Goal: Information Seeking & Learning: Learn about a topic

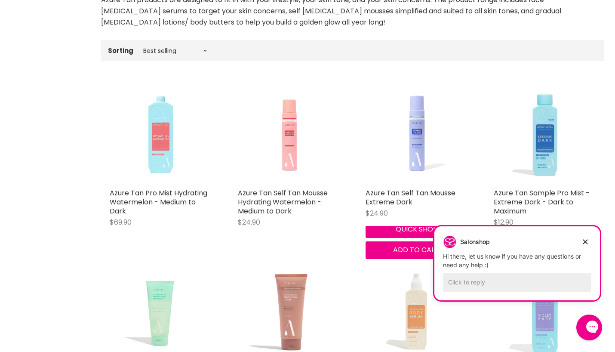
scroll to position [201, 0]
click at [584, 245] on icon "Dismiss campaign" at bounding box center [585, 241] width 9 height 10
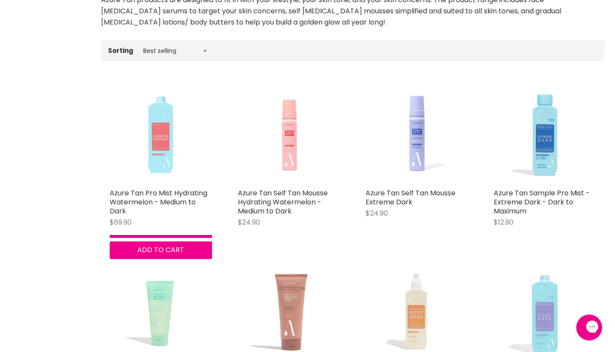
click at [241, 108] on img "Main content" at bounding box center [289, 133] width 102 height 102
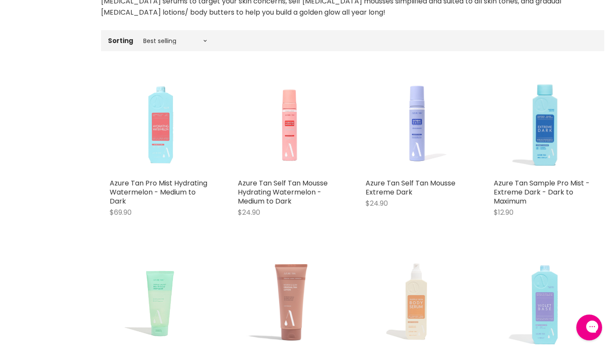
scroll to position [205, 0]
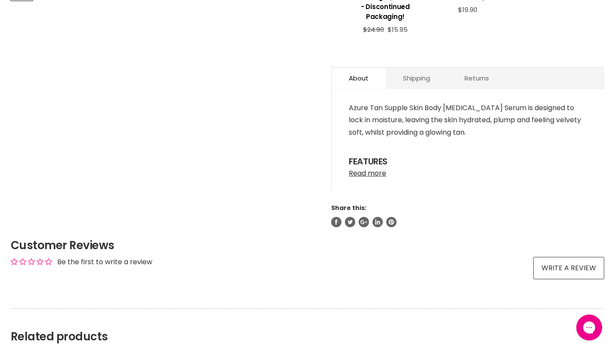
scroll to position [464, 0]
click at [379, 166] on link "Read more" at bounding box center [468, 170] width 238 height 13
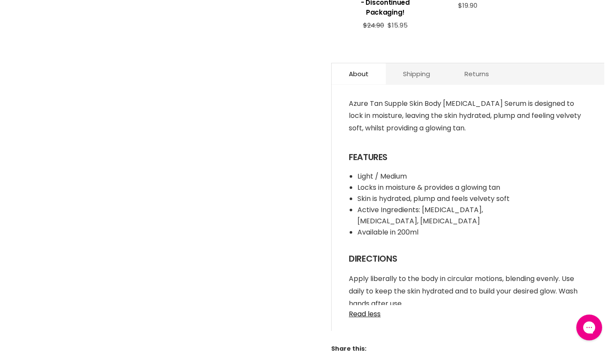
scroll to position [47, 0]
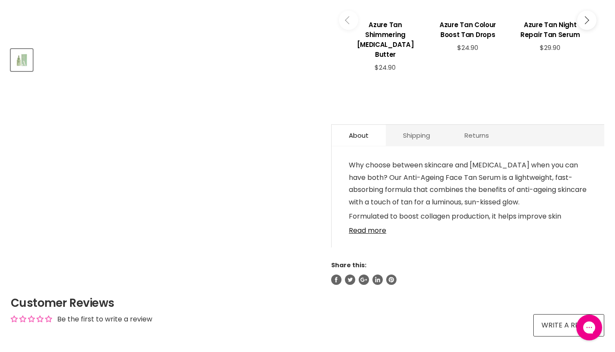
scroll to position [406, 0]
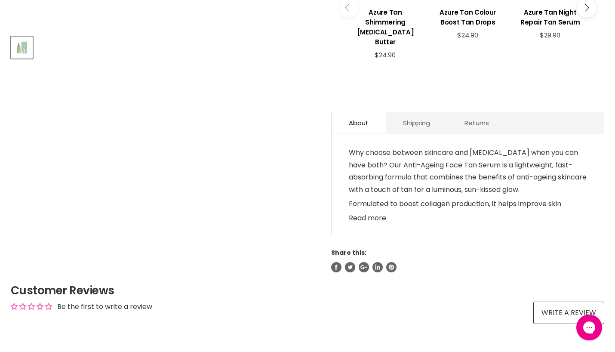
click at [372, 209] on link "Read more" at bounding box center [468, 215] width 238 height 13
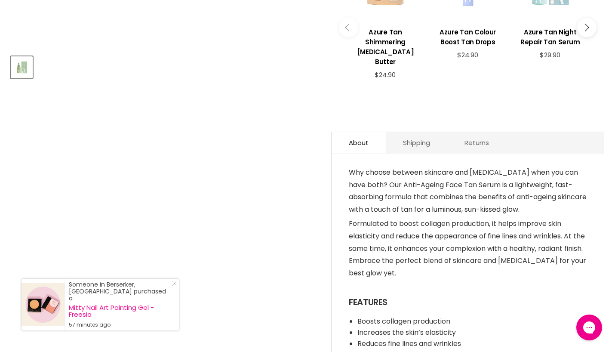
scroll to position [139, 0]
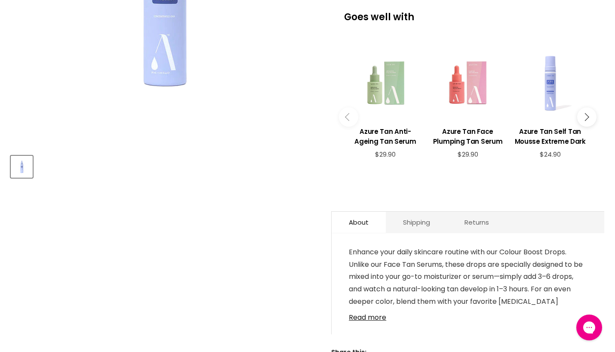
scroll to position [445, 0]
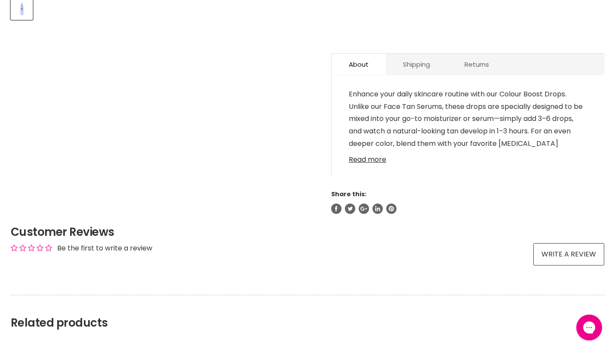
click at [359, 162] on link "Read more" at bounding box center [468, 156] width 238 height 13
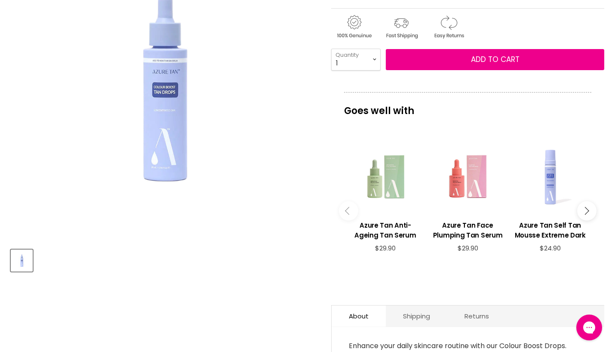
scroll to position [95, 0]
